Goal: Transaction & Acquisition: Purchase product/service

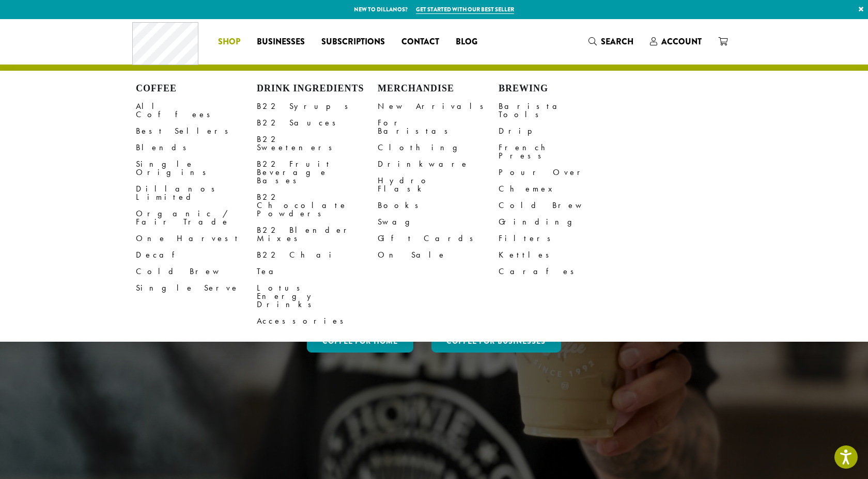
click at [226, 40] on span "Shop" at bounding box center [229, 42] width 22 height 13
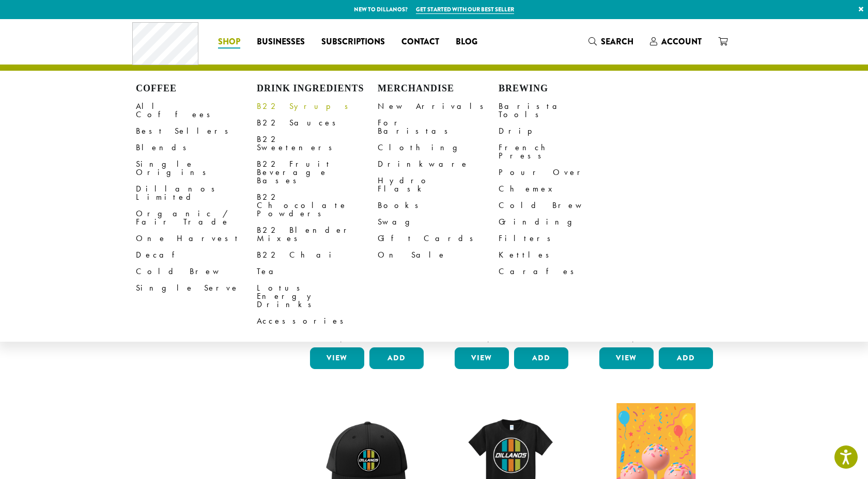
click at [270, 106] on link "B22 Syrups" at bounding box center [317, 106] width 121 height 17
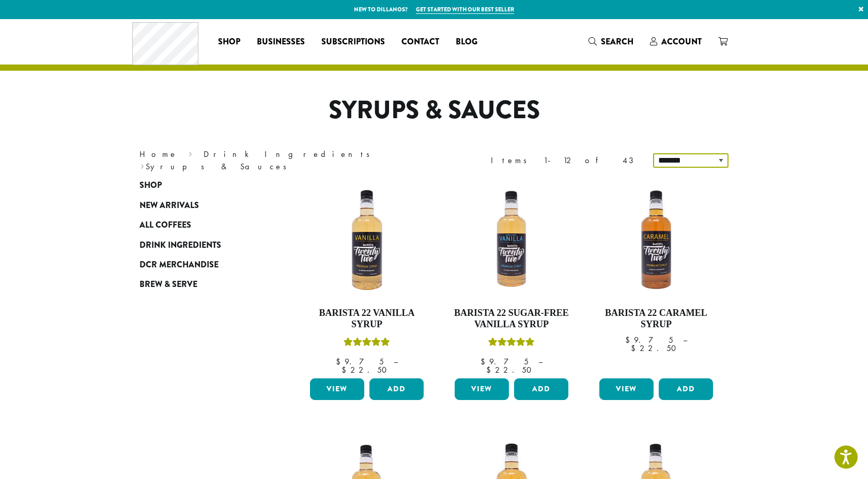
click at [713, 161] on select "**********" at bounding box center [690, 160] width 75 height 14
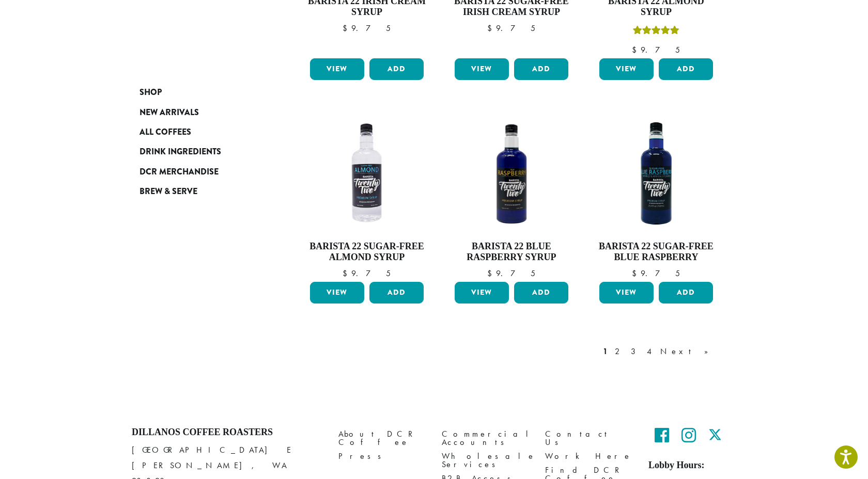
scroll to position [818, 0]
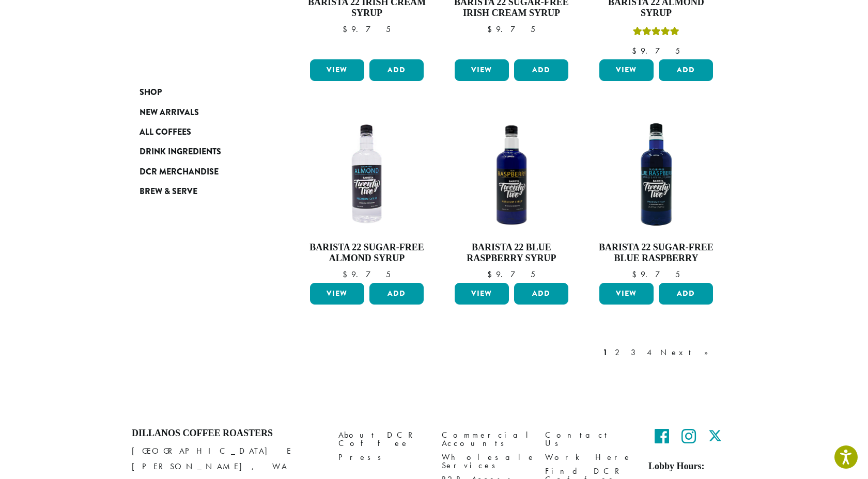
click at [656, 347] on div "1 2 3 4 Next »" at bounding box center [661, 353] width 120 height 12
click at [626, 347] on link "2" at bounding box center [619, 353] width 13 height 12
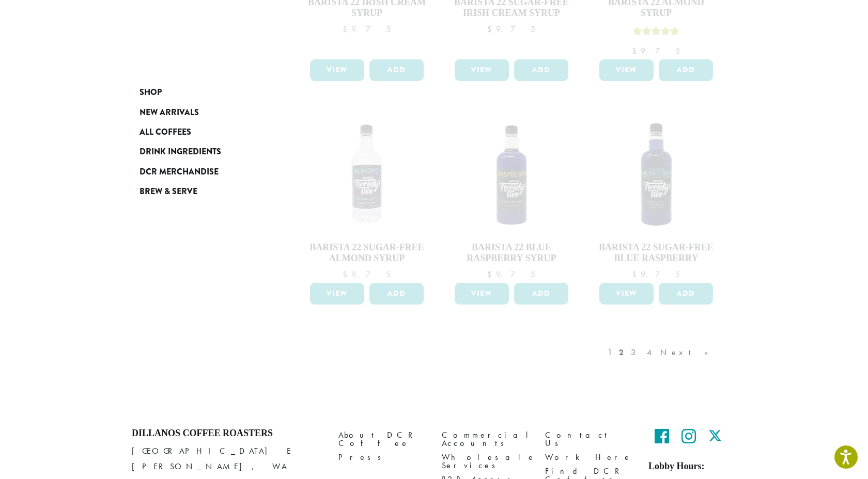
click at [660, 339] on div "1 2 3 4 Next »" at bounding box center [663, 363] width 115 height 49
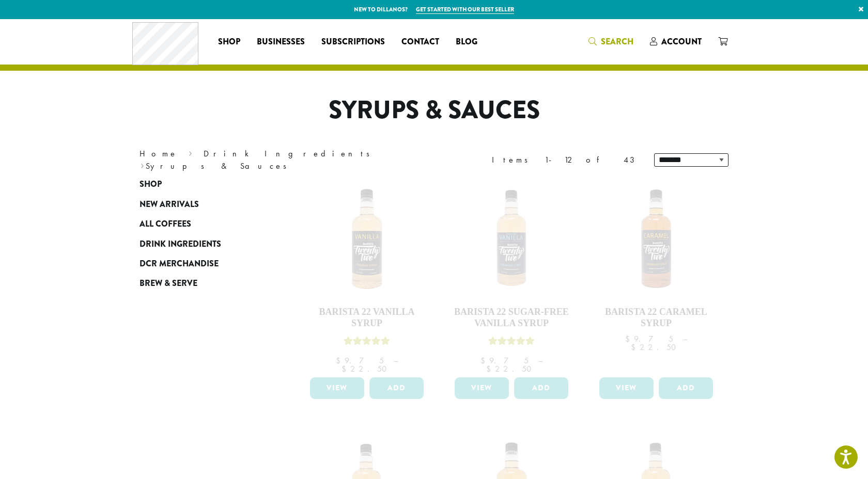
click at [602, 44] on span "Search" at bounding box center [617, 42] width 33 height 12
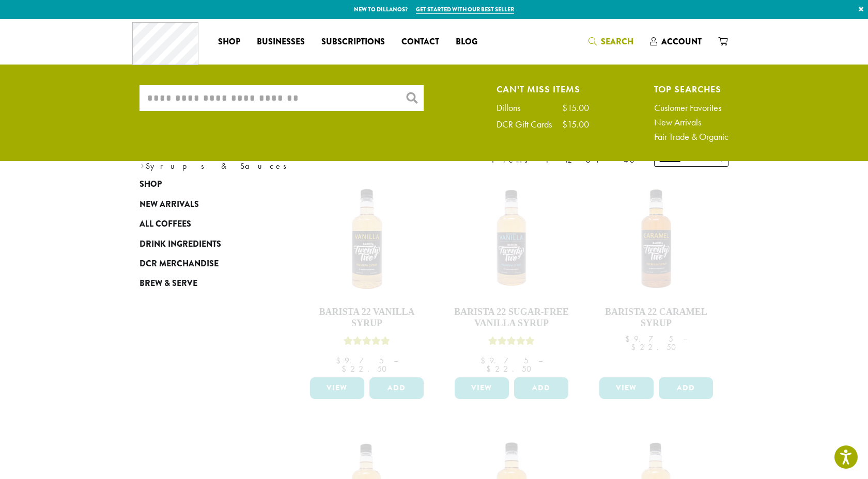
click at [296, 84] on ul "What are you searching for? × Can't Miss Items Dillons $15.00 DCR Gift Cards $1…" at bounding box center [434, 116] width 868 height 90
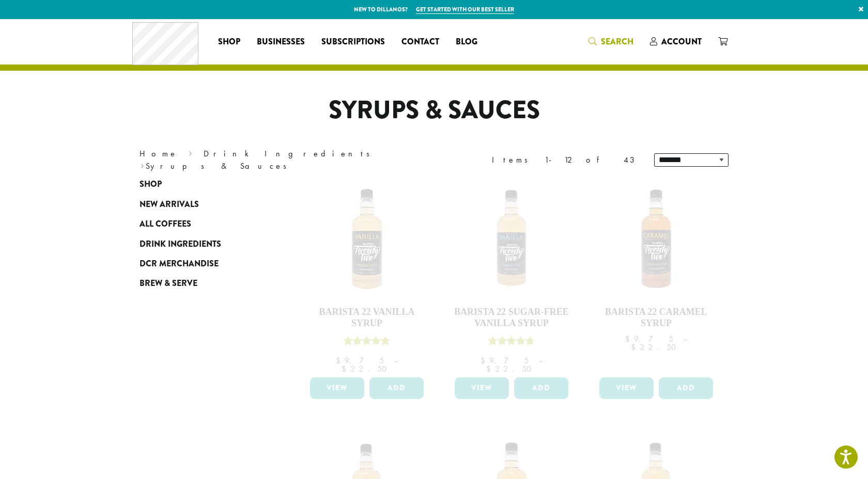
click at [602, 46] on span "Search" at bounding box center [617, 42] width 33 height 12
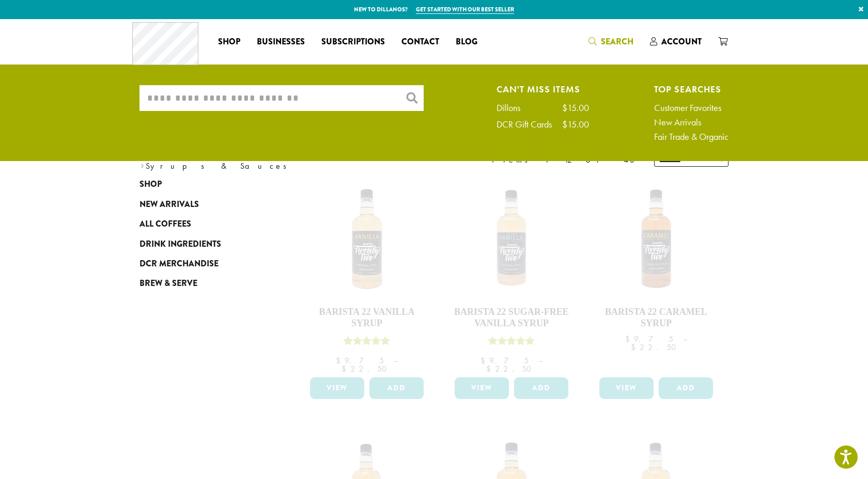
click at [416, 96] on input "What are you searching for?" at bounding box center [281, 98] width 284 height 26
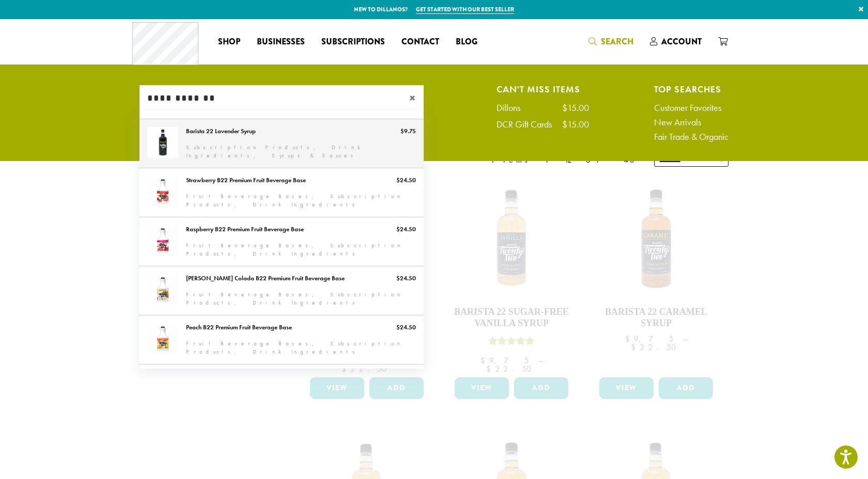
type input "**********"
click at [348, 153] on link "Barista 22 Lavender Syrup" at bounding box center [281, 143] width 284 height 49
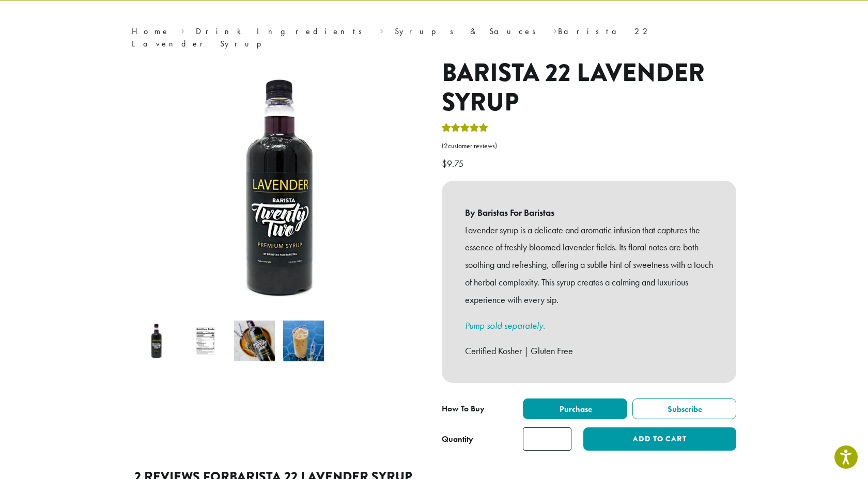
scroll to position [70, 0]
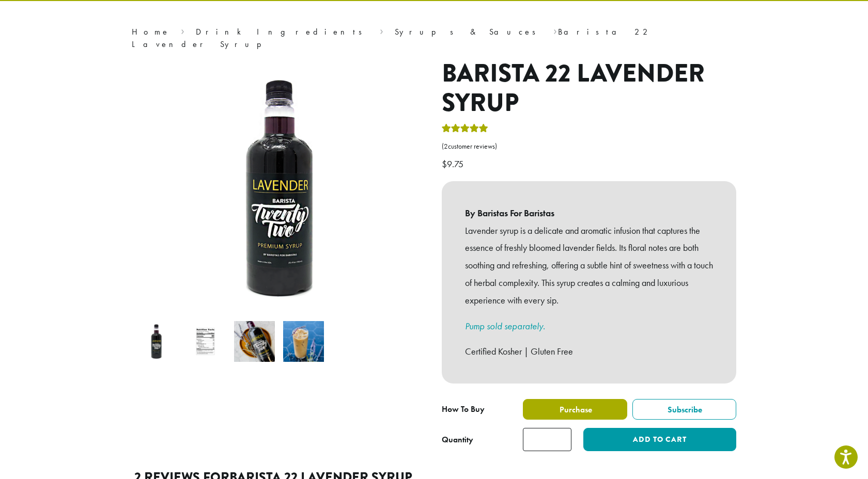
click at [565, 405] on span "Purchase" at bounding box center [575, 410] width 34 height 11
click at [572, 405] on span "Purchase" at bounding box center [575, 410] width 34 height 11
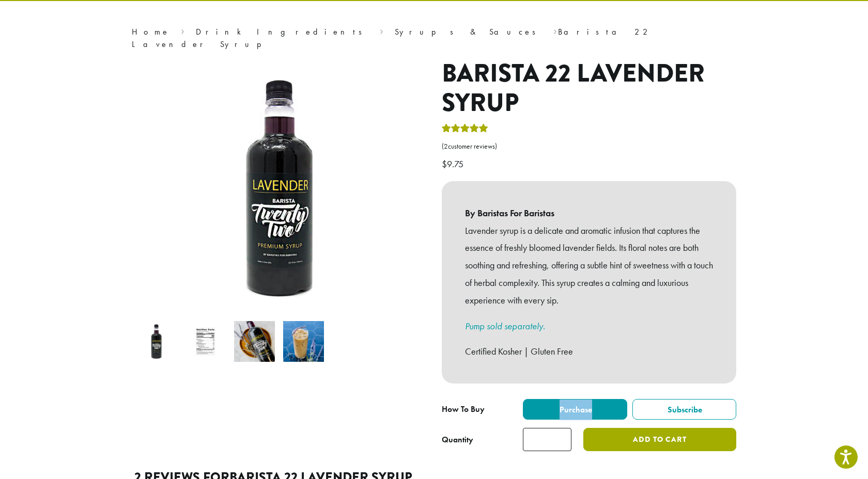
click at [657, 430] on button "Add to cart" at bounding box center [659, 439] width 153 height 23
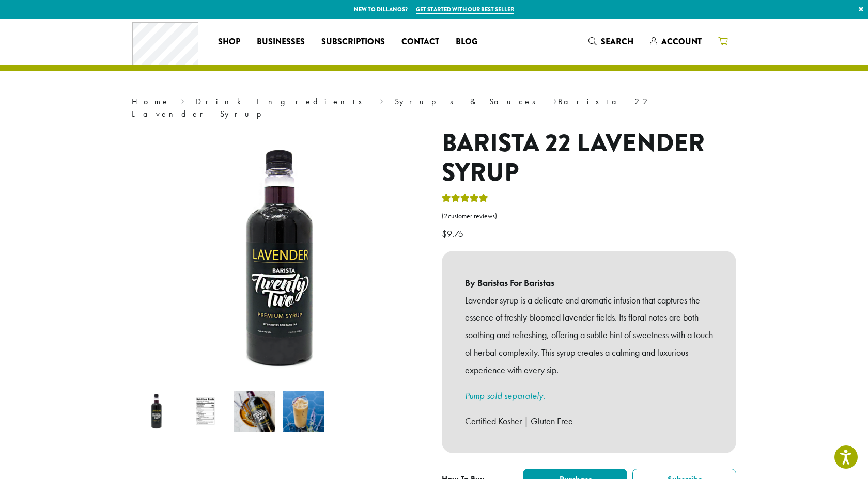
click at [713, 40] on link at bounding box center [723, 41] width 26 height 17
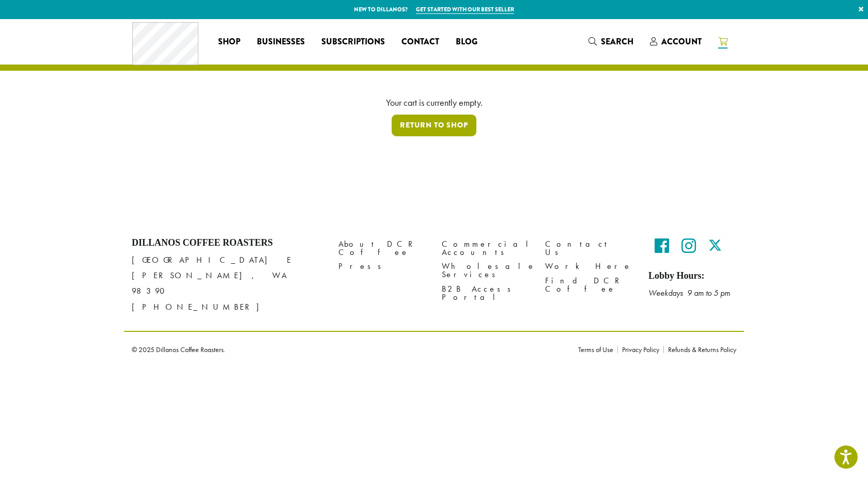
click at [439, 121] on link "Return to shop" at bounding box center [434, 126] width 85 height 22
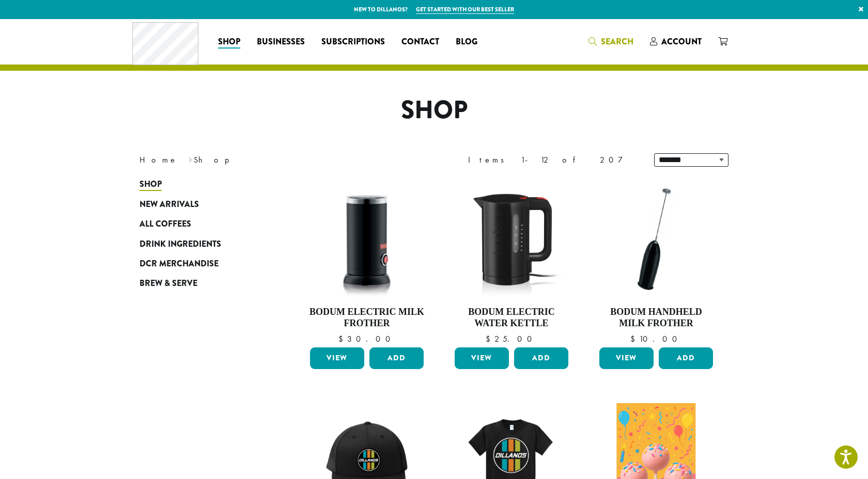
click at [602, 38] on span "Search" at bounding box center [617, 42] width 33 height 12
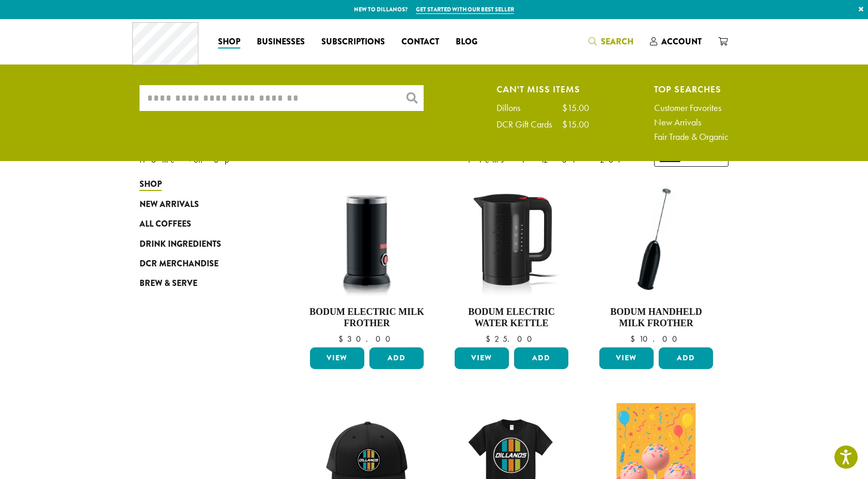
click at [337, 100] on input "What are you searching for?" at bounding box center [281, 98] width 284 height 26
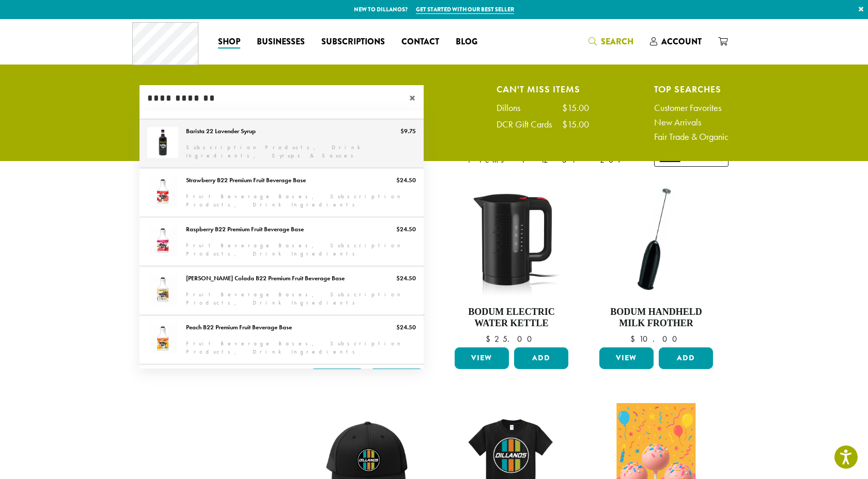
type input "**********"
click at [255, 152] on link "Barista 22 Lavender Syrup" at bounding box center [281, 143] width 284 height 49
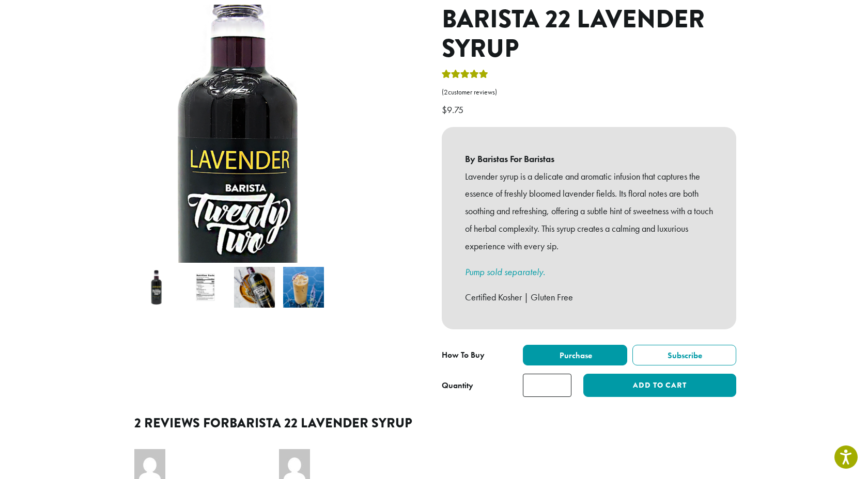
scroll to position [128, 0]
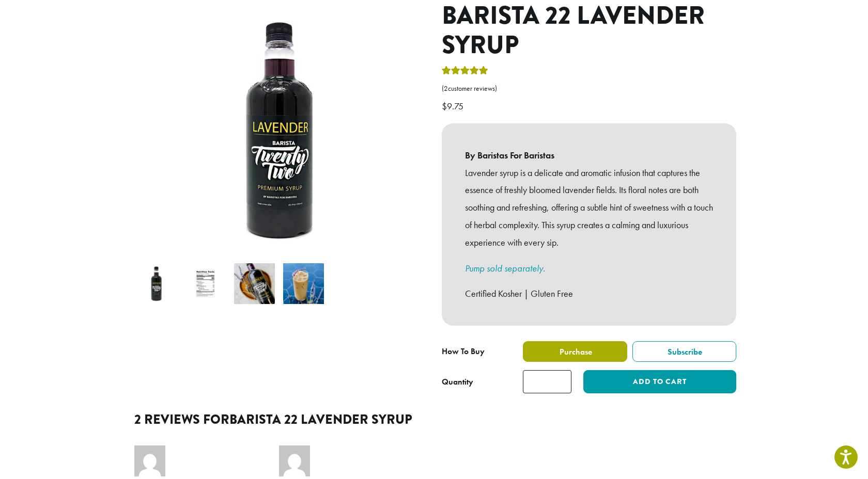
click at [579, 347] on span "Purchase" at bounding box center [575, 352] width 34 height 11
click at [578, 347] on span "Purchase" at bounding box center [575, 352] width 34 height 11
click at [609, 342] on label "Purchase" at bounding box center [575, 352] width 104 height 21
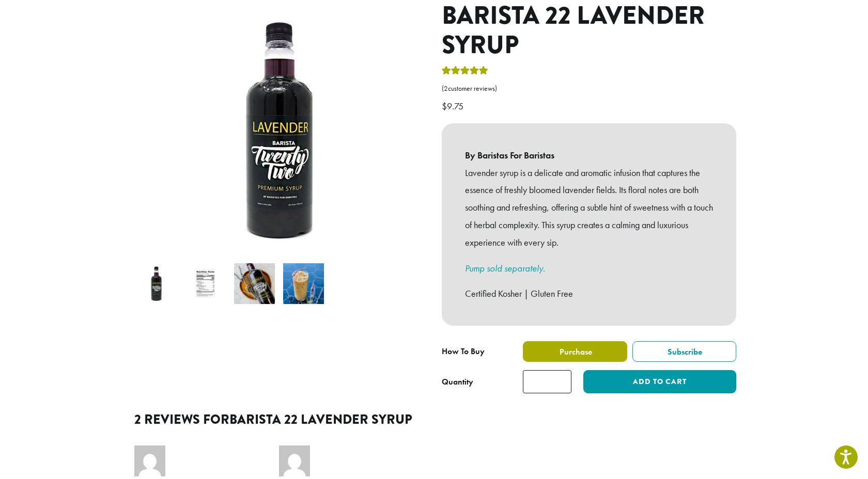
click at [609, 342] on label "Purchase" at bounding box center [575, 352] width 104 height 21
click at [553, 370] on input "*" at bounding box center [547, 381] width 49 height 23
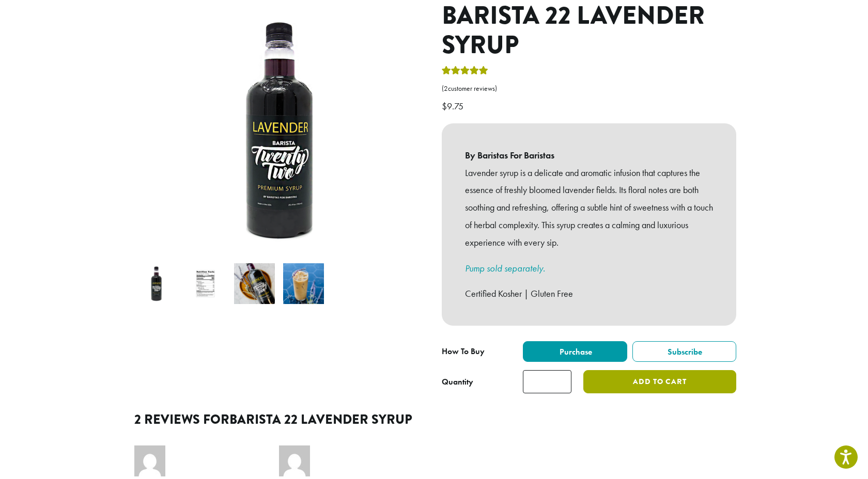
click at [657, 378] on button "Add to cart" at bounding box center [659, 381] width 153 height 23
click at [657, 370] on button "Add to cart" at bounding box center [659, 381] width 153 height 23
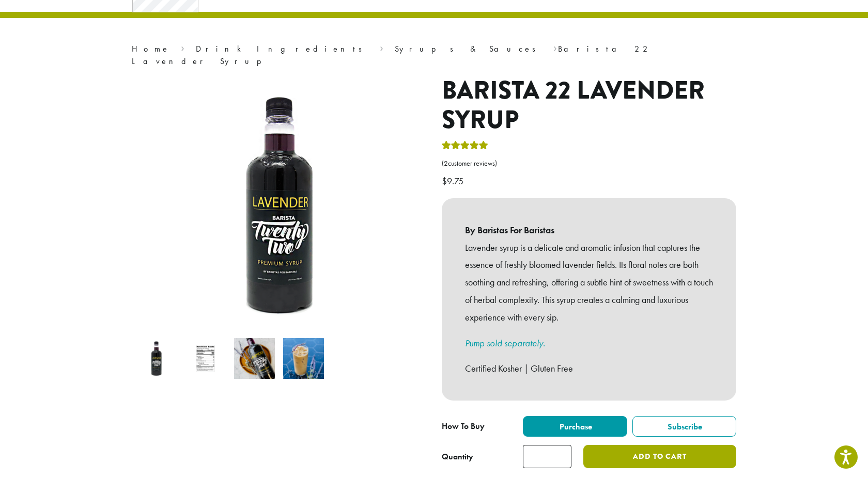
scroll to position [0, 0]
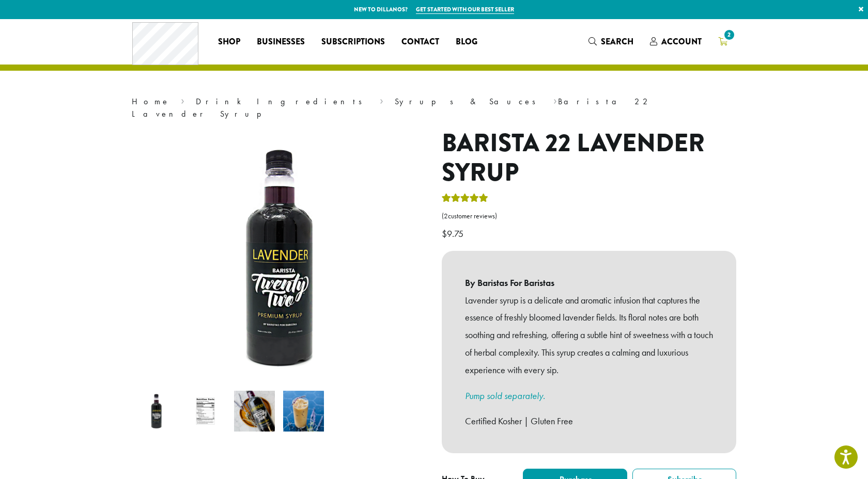
click at [726, 44] on icon "2" at bounding box center [722, 41] width 9 height 8
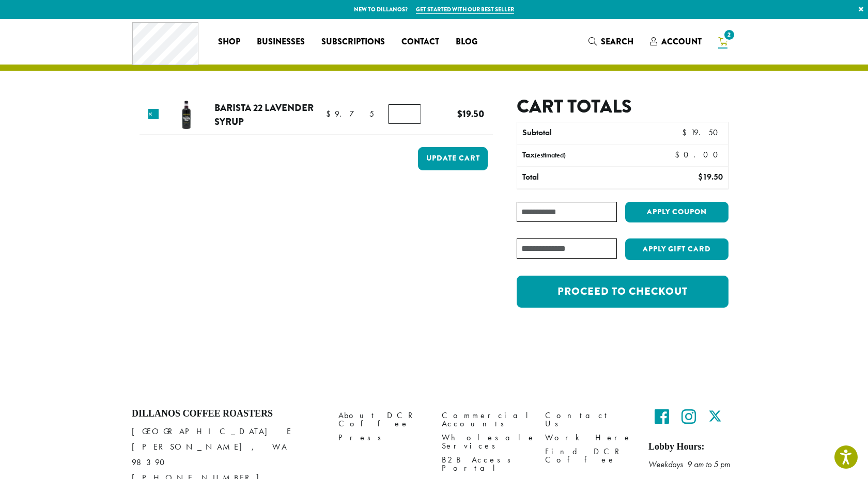
click at [410, 110] on input "*" at bounding box center [404, 114] width 33 height 20
click at [410, 116] on input "*" at bounding box center [404, 114] width 33 height 20
type input "*"
click at [410, 116] on input "*" at bounding box center [404, 114] width 33 height 20
click at [444, 153] on button "Update cart" at bounding box center [453, 158] width 70 height 23
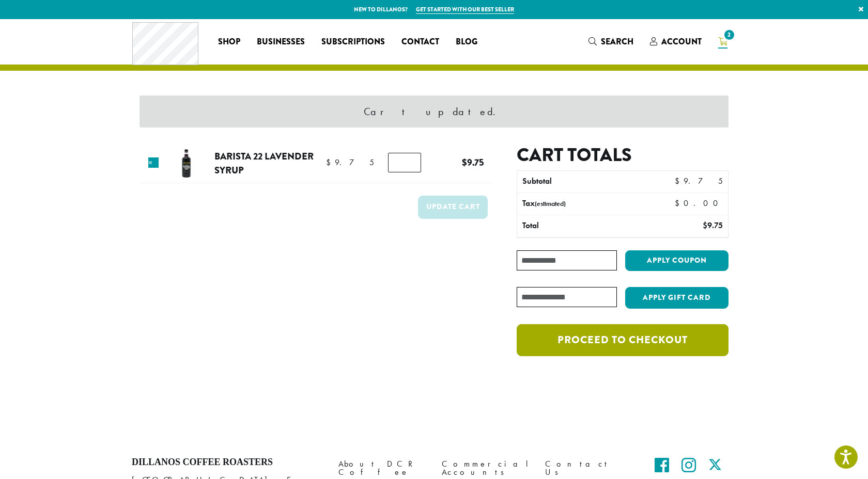
click at [633, 335] on link "Proceed to checkout" at bounding box center [623, 340] width 212 height 32
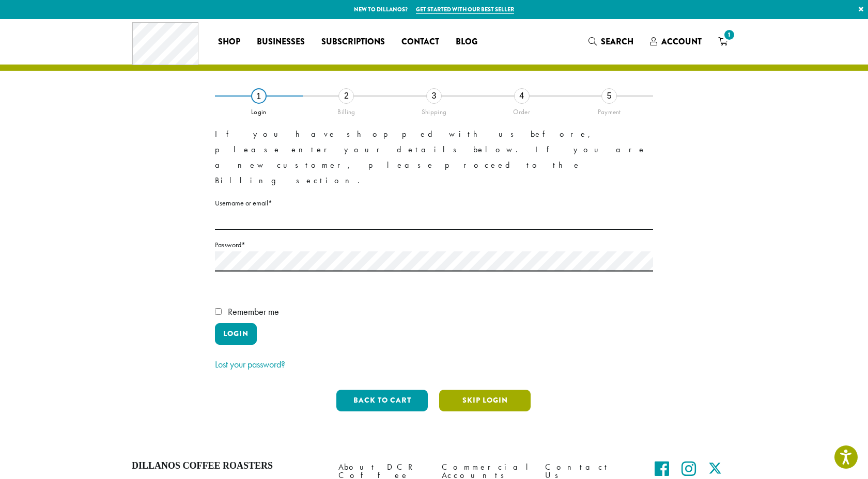
click at [479, 390] on button "Skip Login" at bounding box center [484, 401] width 91 height 22
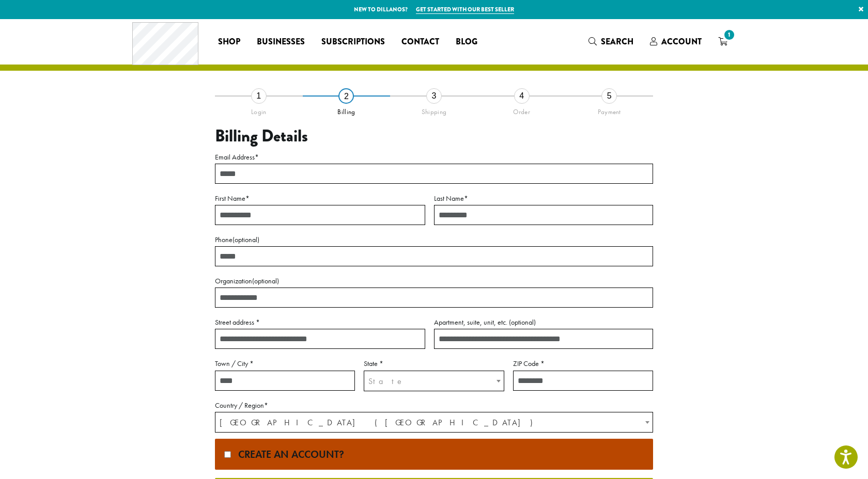
click at [334, 177] on input "Email Address *" at bounding box center [434, 174] width 438 height 20
type input "**********"
type input "********"
type input "******"
type input "**********"
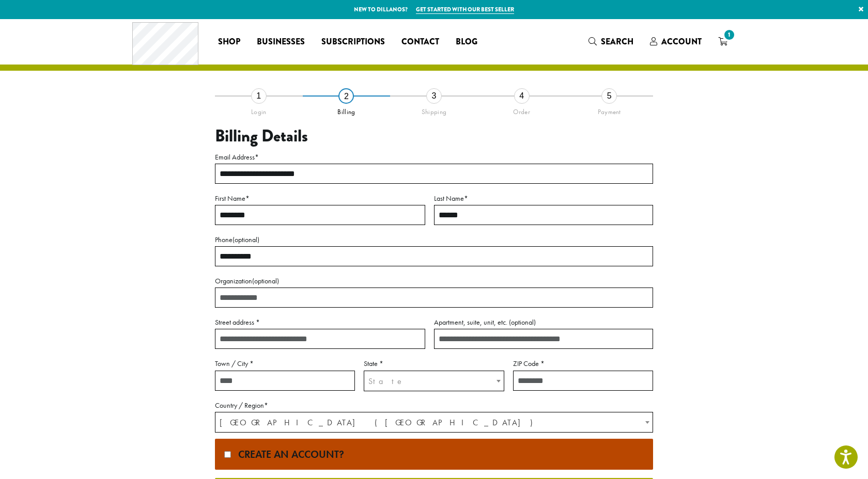
type input "**********"
type input "*******"
select select "**"
type input "*****"
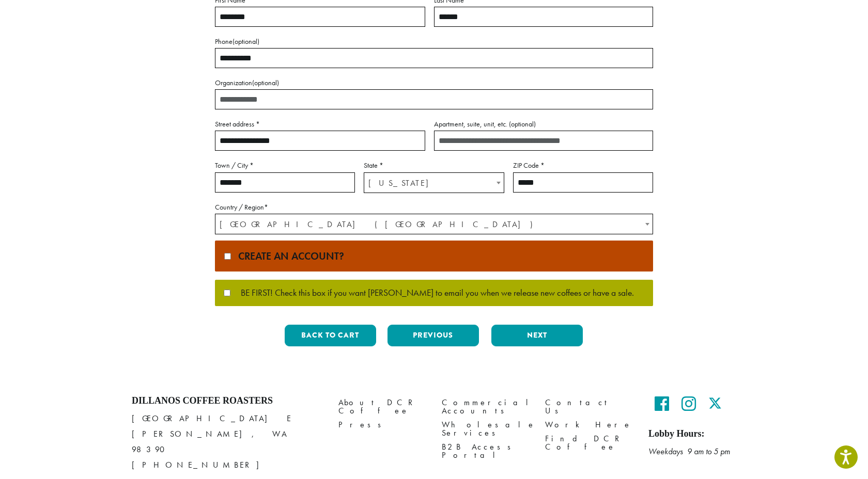
scroll to position [199, 0]
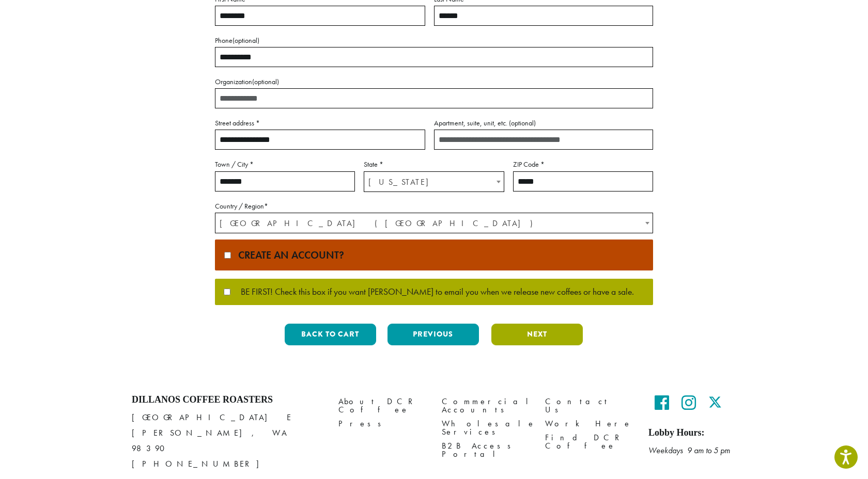
click at [518, 335] on button "Next" at bounding box center [536, 335] width 91 height 22
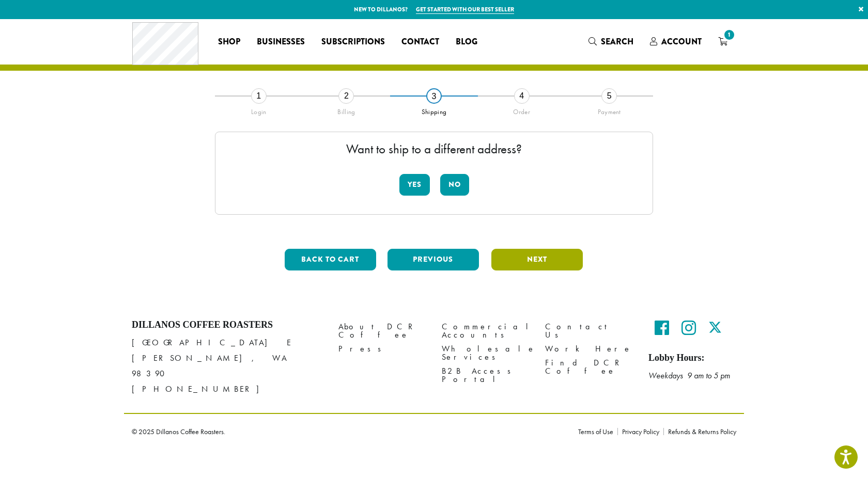
scroll to position [0, 0]
click at [454, 184] on button "No" at bounding box center [454, 185] width 29 height 22
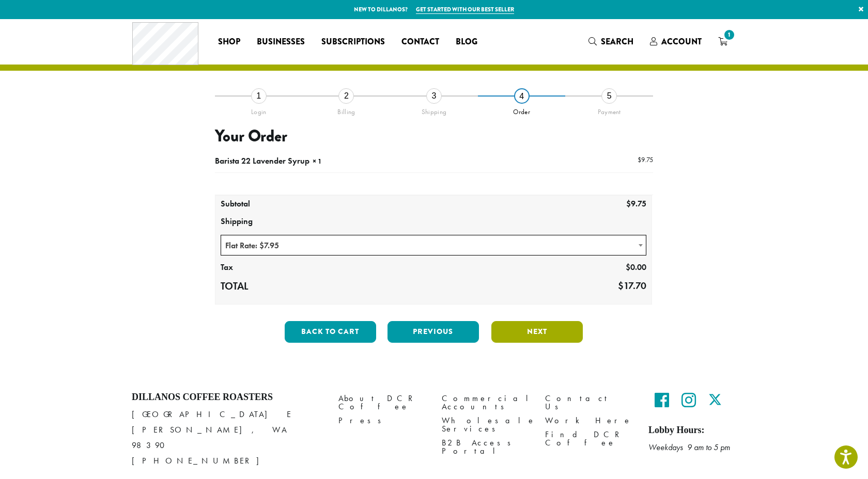
click at [517, 339] on button "Next" at bounding box center [536, 332] width 91 height 22
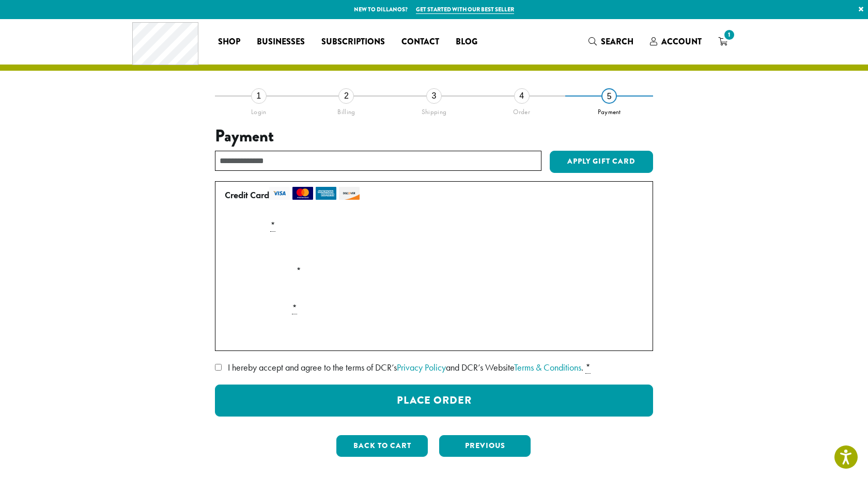
click at [240, 302] on label "Card Security Code *" at bounding box center [434, 308] width 427 height 17
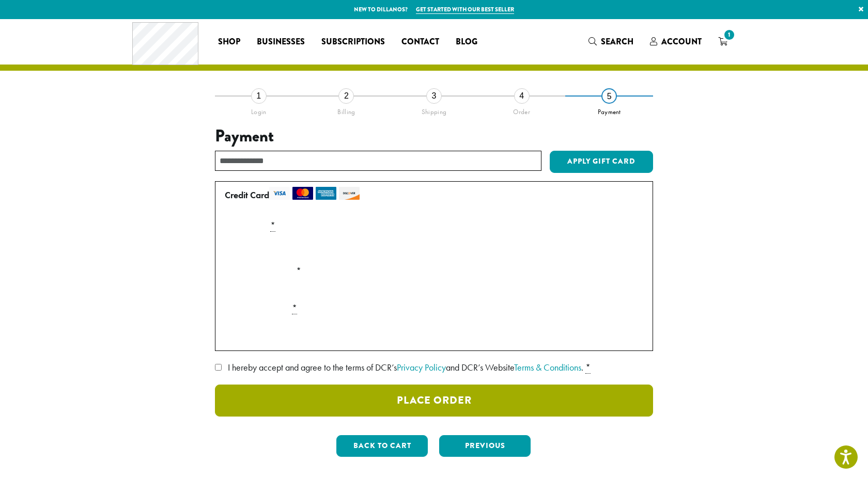
click at [427, 400] on button "Place Order" at bounding box center [434, 401] width 438 height 32
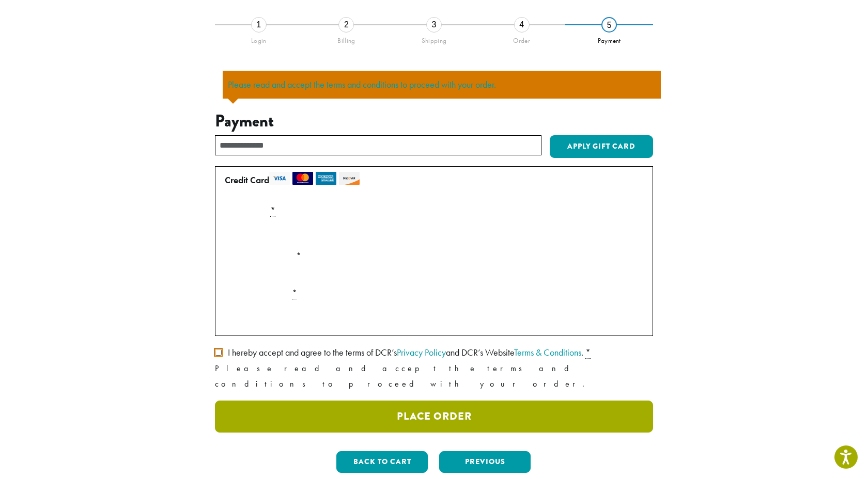
scroll to position [72, 0]
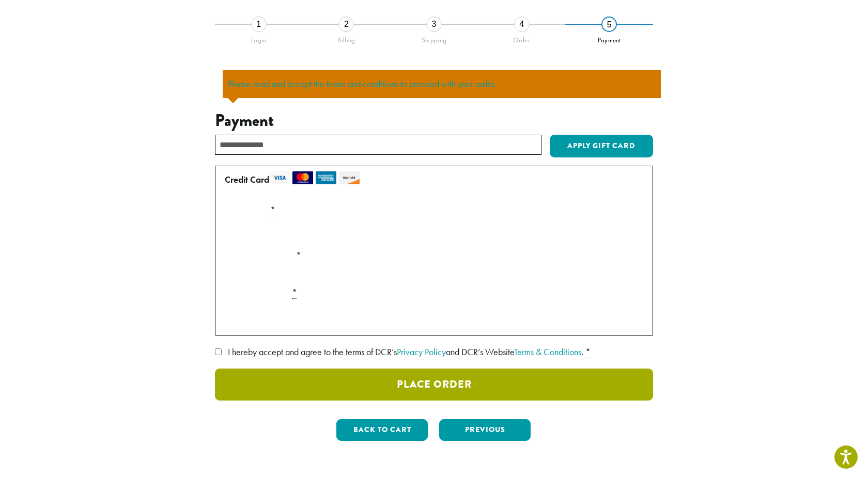
click at [414, 396] on button "Place Order" at bounding box center [434, 385] width 438 height 32
